Goal: Check status: Check status

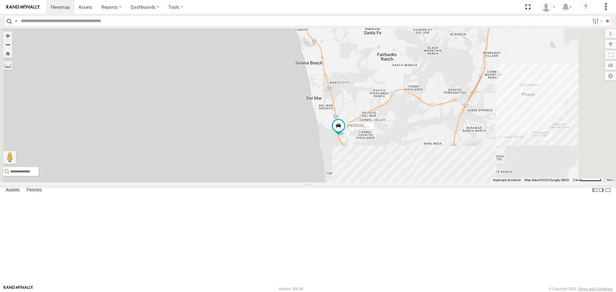
drag, startPoint x: 471, startPoint y: 250, endPoint x: 442, endPoint y: 130, distance: 123.8
click at [442, 131] on div "SAM/T-1625 TAXZ467188 JOSE P TAXZ467190 LARS/272077" at bounding box center [308, 105] width 616 height 154
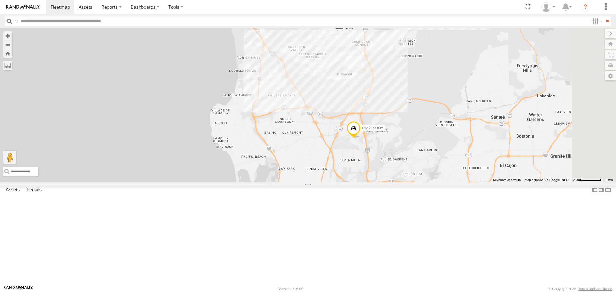
drag, startPoint x: 512, startPoint y: 229, endPoint x: 434, endPoint y: 157, distance: 106.1
click at [434, 157] on div "SAM/T-1625 TAXZ467188 JOSE P TAXZ467190 LARS/272077 834274/JOY" at bounding box center [308, 105] width 616 height 154
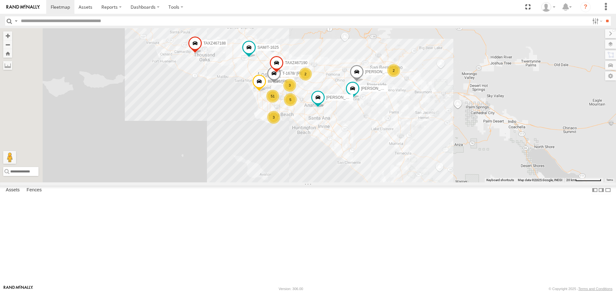
drag, startPoint x: 378, startPoint y: 67, endPoint x: 445, endPoint y: 185, distance: 135.2
click at [445, 182] on div "SAM/T-1625 TAXZ467188 JOSE P TAXZ467190 LARS/272077 834274/JOY CARLOS 51 3 3 88…" at bounding box center [308, 105] width 616 height 154
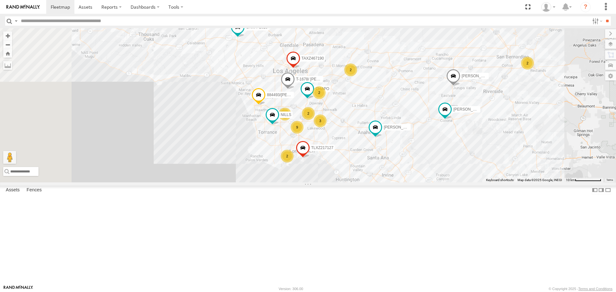
drag, startPoint x: 268, startPoint y: 113, endPoint x: 305, endPoint y: 106, distance: 37.9
click at [305, 106] on div "SAM/T-1625 TAXZ467188 JOSE P TAXZ467190 LARS/272077 834274/JOY CARLOS 884493/RU…" at bounding box center [308, 105] width 616 height 154
